Goal: Task Accomplishment & Management: Use online tool/utility

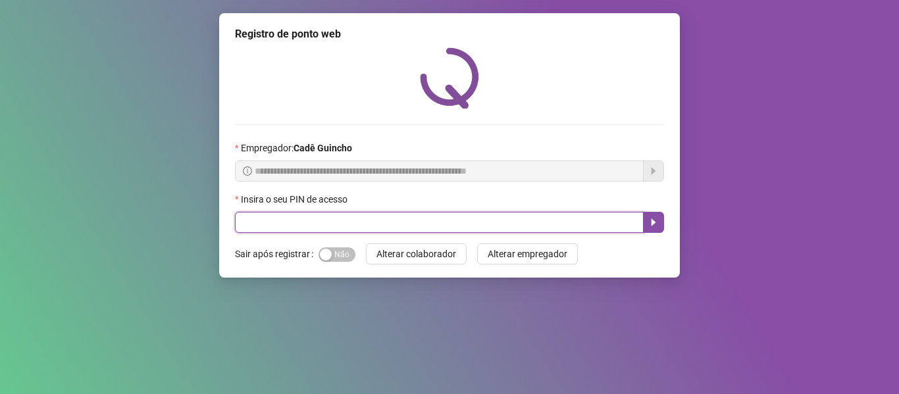
click at [438, 218] on input "text" at bounding box center [439, 222] width 408 height 21
type input "*****"
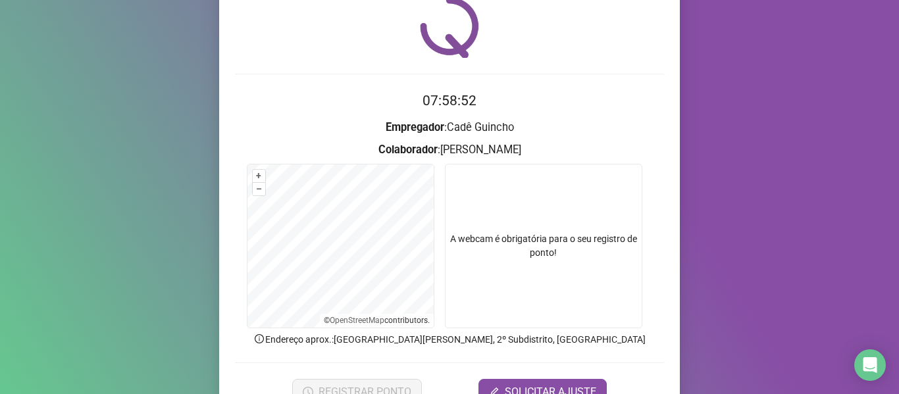
scroll to position [120, 0]
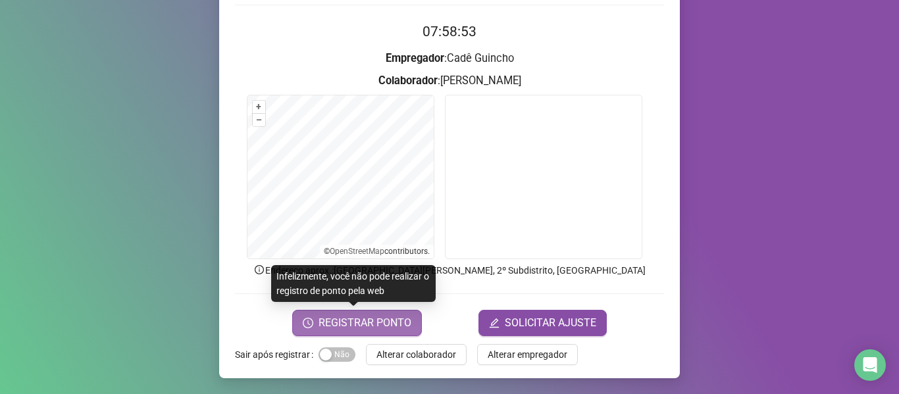
click at [373, 315] on span "REGISTRAR PONTO" at bounding box center [364, 323] width 93 height 16
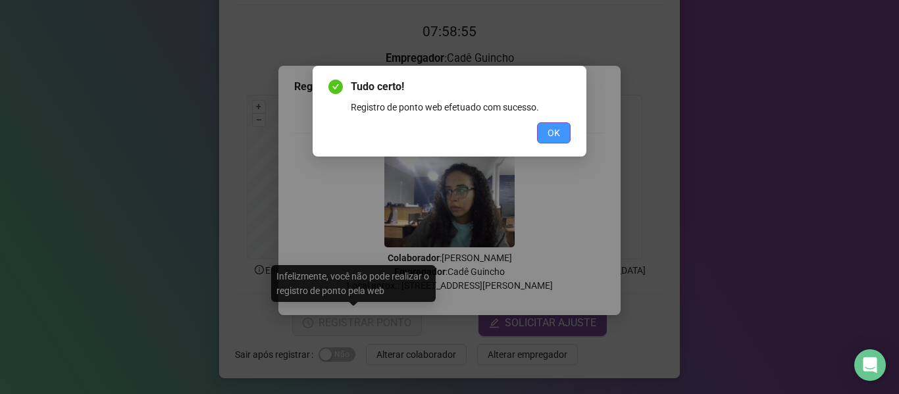
click at [552, 135] on span "OK" at bounding box center [553, 133] width 12 height 14
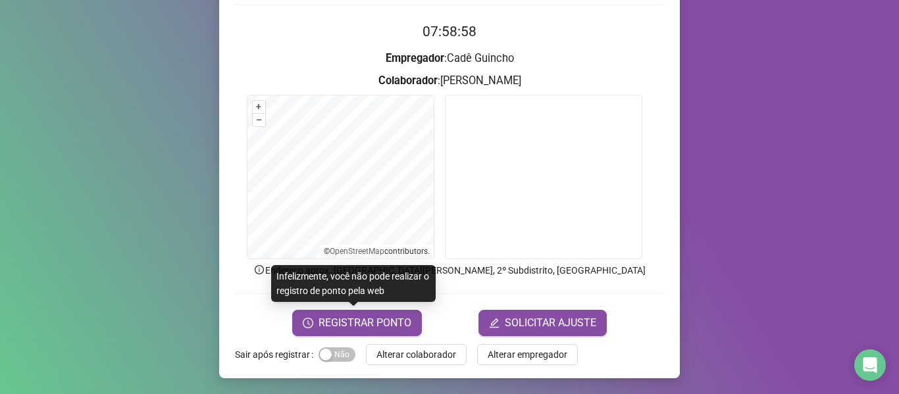
click at [312, 44] on form "07:58:58 Empregador : Cadê Guincho Colaborador : THAÍS PATRÍCIO PEREIRA DA CRUZ…" at bounding box center [449, 178] width 429 height 314
click at [377, 315] on span "REGISTRAR PONTO" at bounding box center [364, 323] width 93 height 16
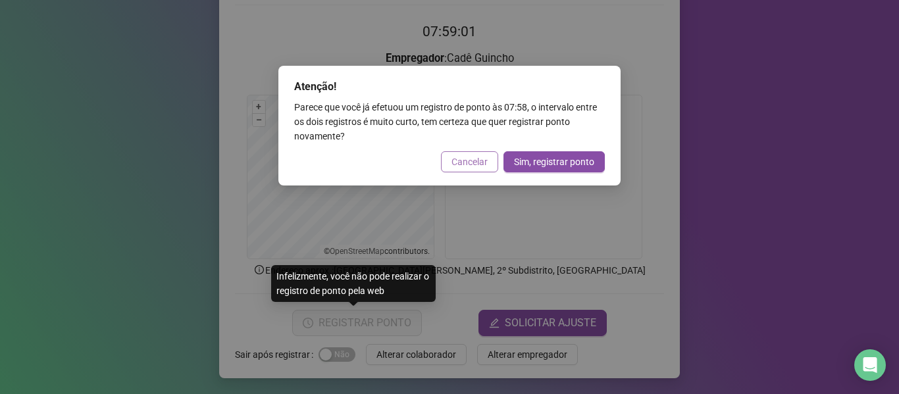
click at [464, 157] on span "Cancelar" at bounding box center [469, 162] width 36 height 14
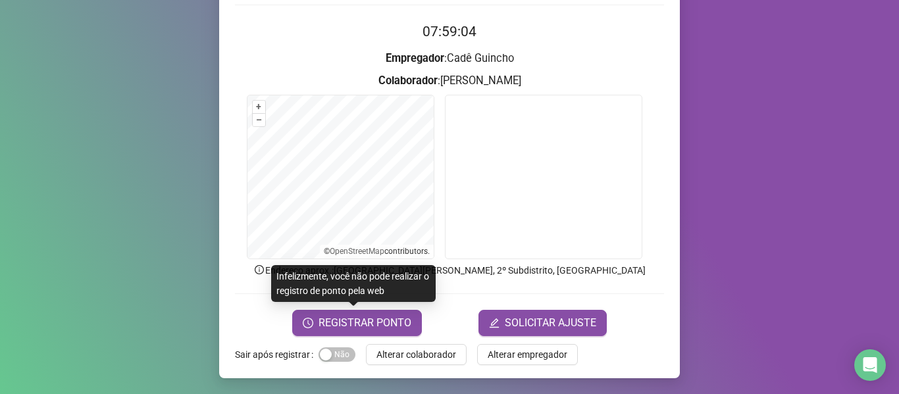
click at [301, 80] on h3 "Colaborador : THAÍS PATRÍCIO PEREIRA DA CRUZ" at bounding box center [449, 80] width 429 height 17
